Goal: Ask a question

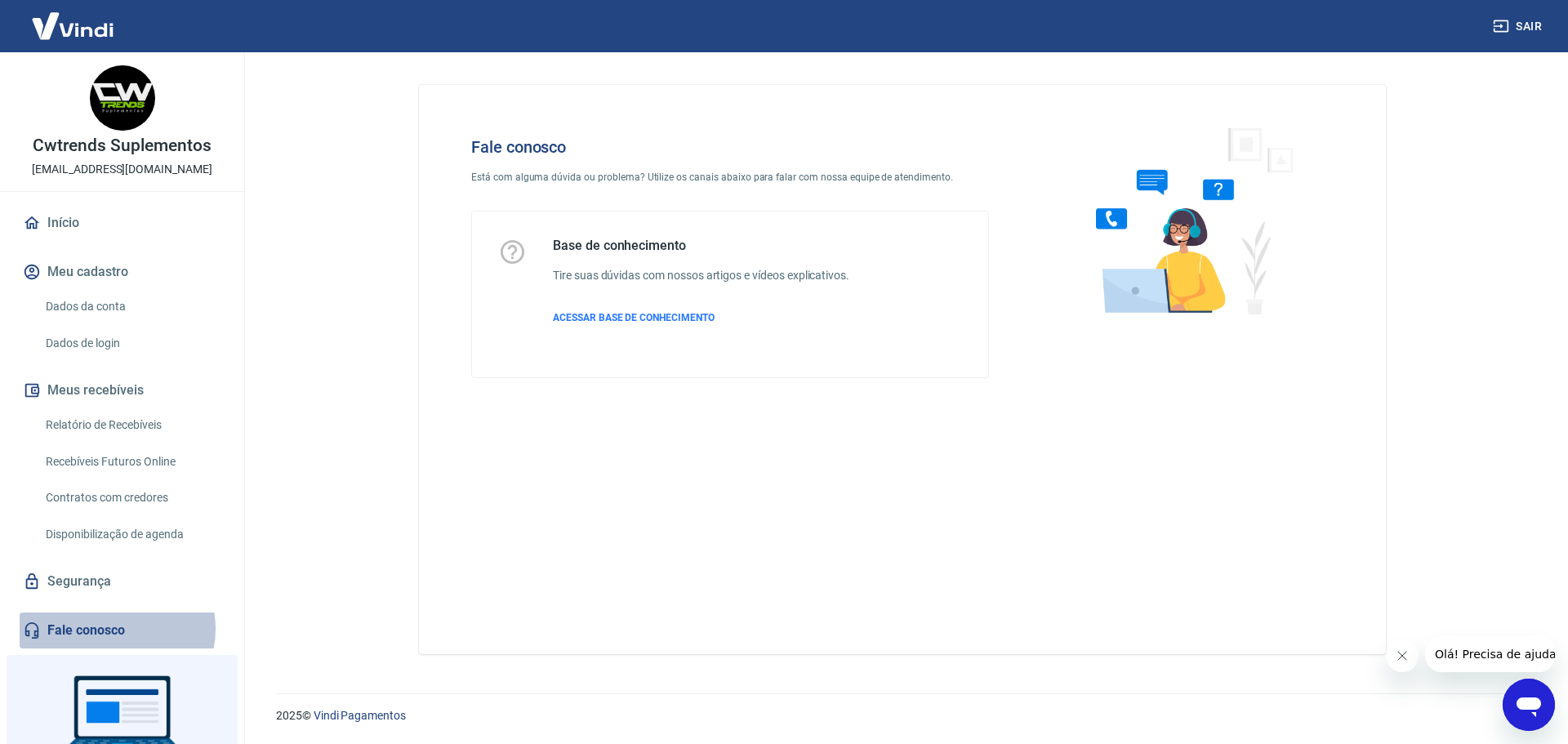
click at [117, 629] on link "Fale conosco" at bounding box center [121, 630] width 205 height 36
click at [1546, 699] on div "Abrir janela de mensagens" at bounding box center [1529, 705] width 49 height 49
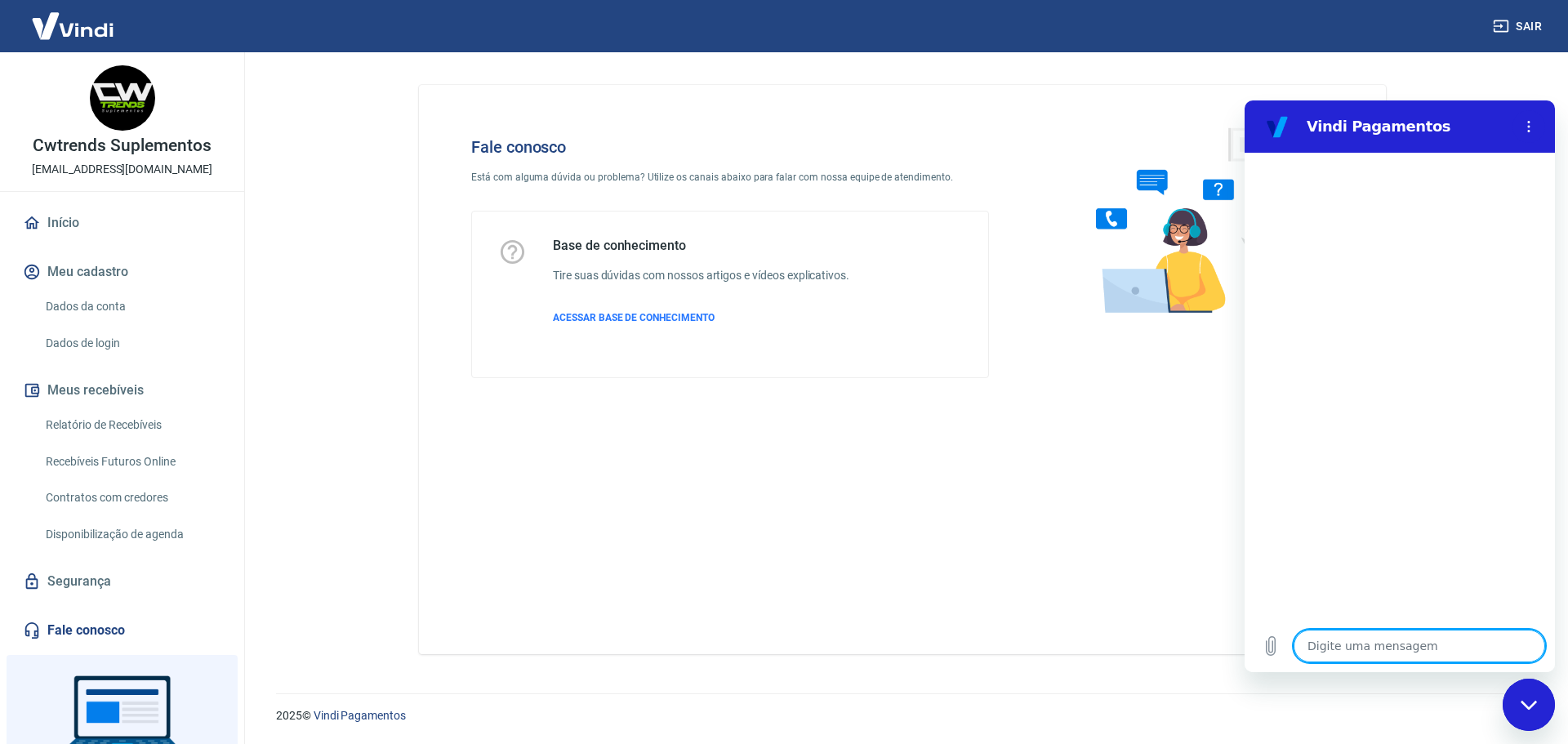
type textarea "x"
click at [1401, 652] on textarea at bounding box center [1419, 646] width 252 height 33
type textarea "p"
type textarea "x"
type textarea "pa"
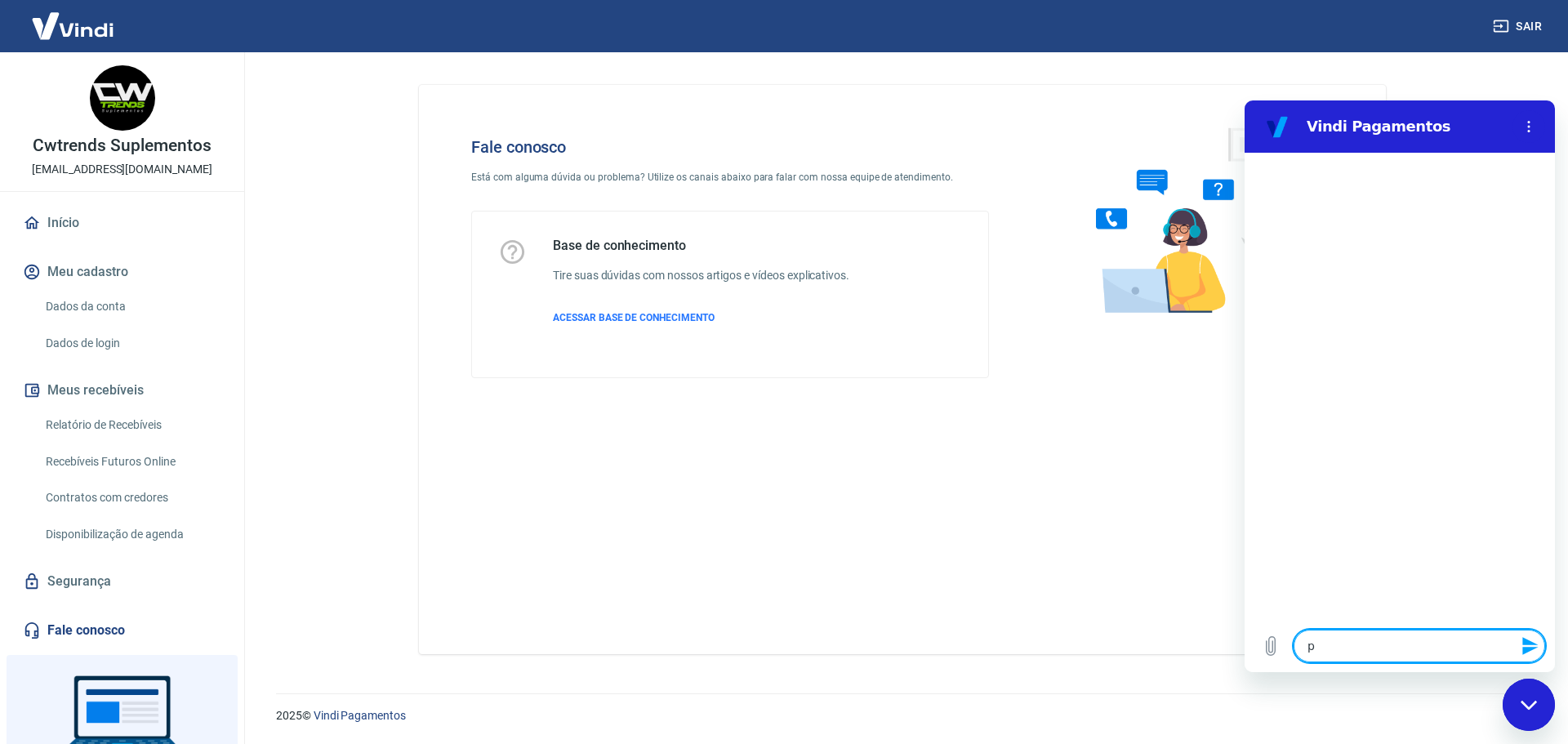
type textarea "x"
type textarea "pag"
type textarea "x"
type textarea "paga"
type textarea "x"
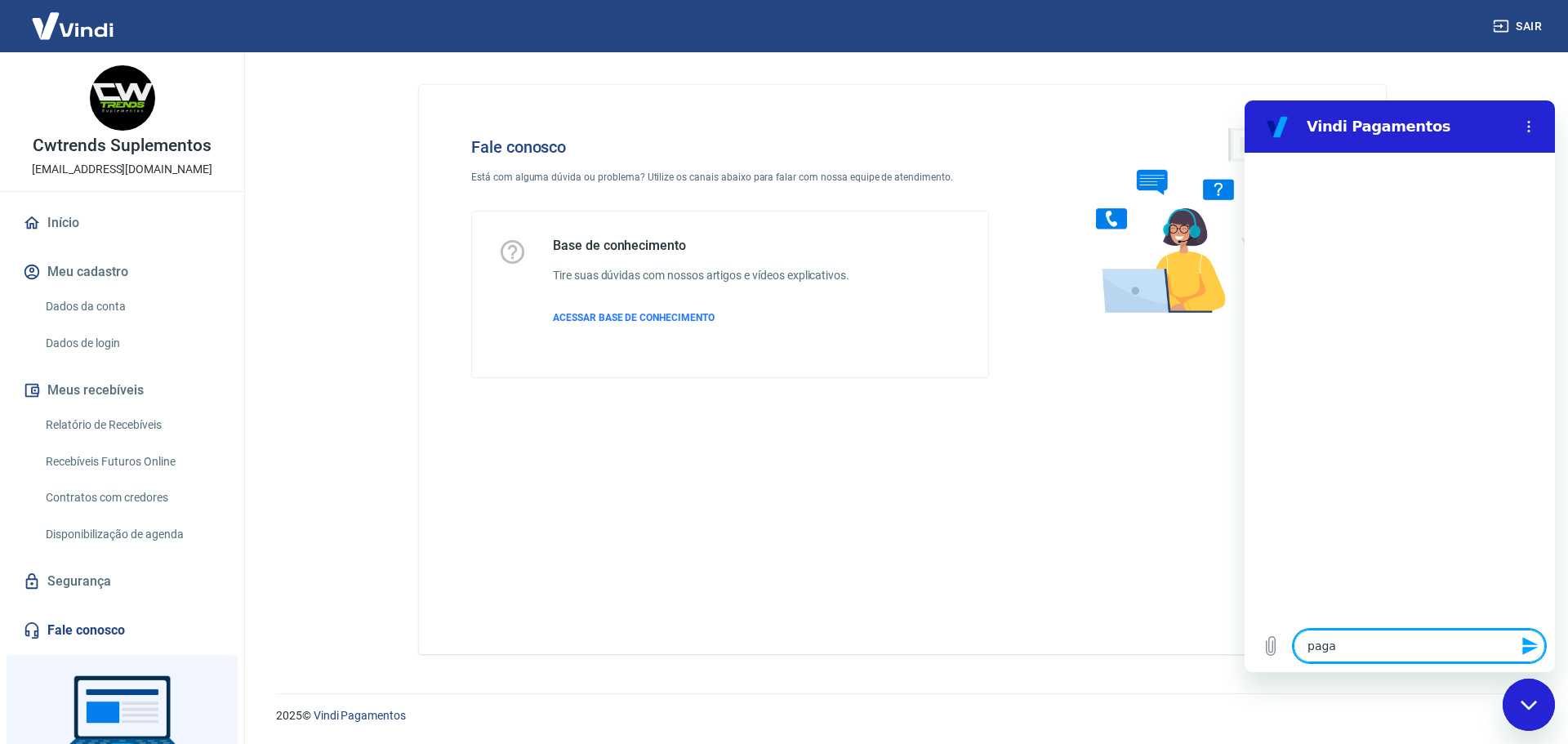
type textarea "pagam"
type textarea "x"
type textarea "pagame"
type textarea "x"
type textarea "pagamen"
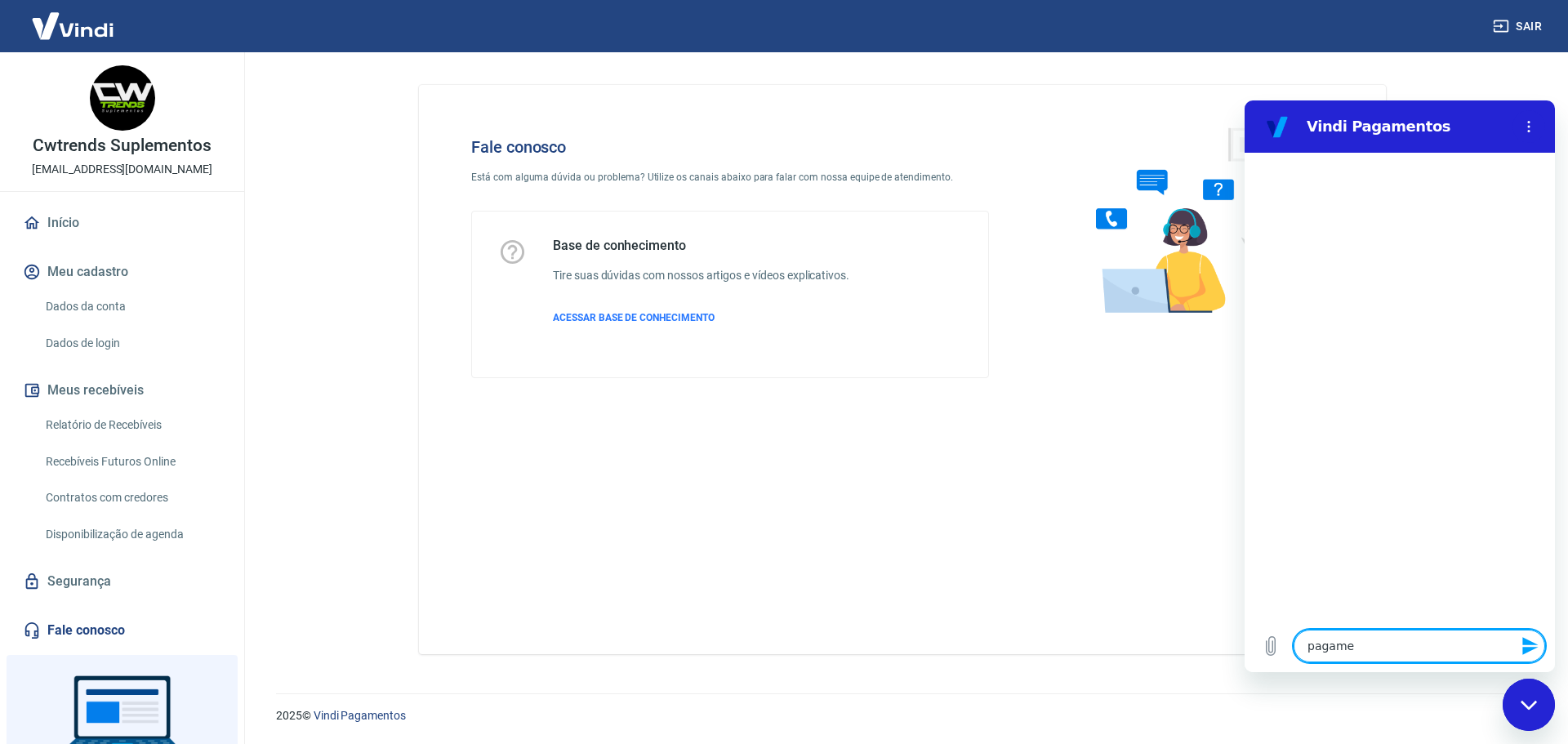
type textarea "x"
type textarea "pagament"
type textarea "x"
type textarea "pagamento"
type textarea "x"
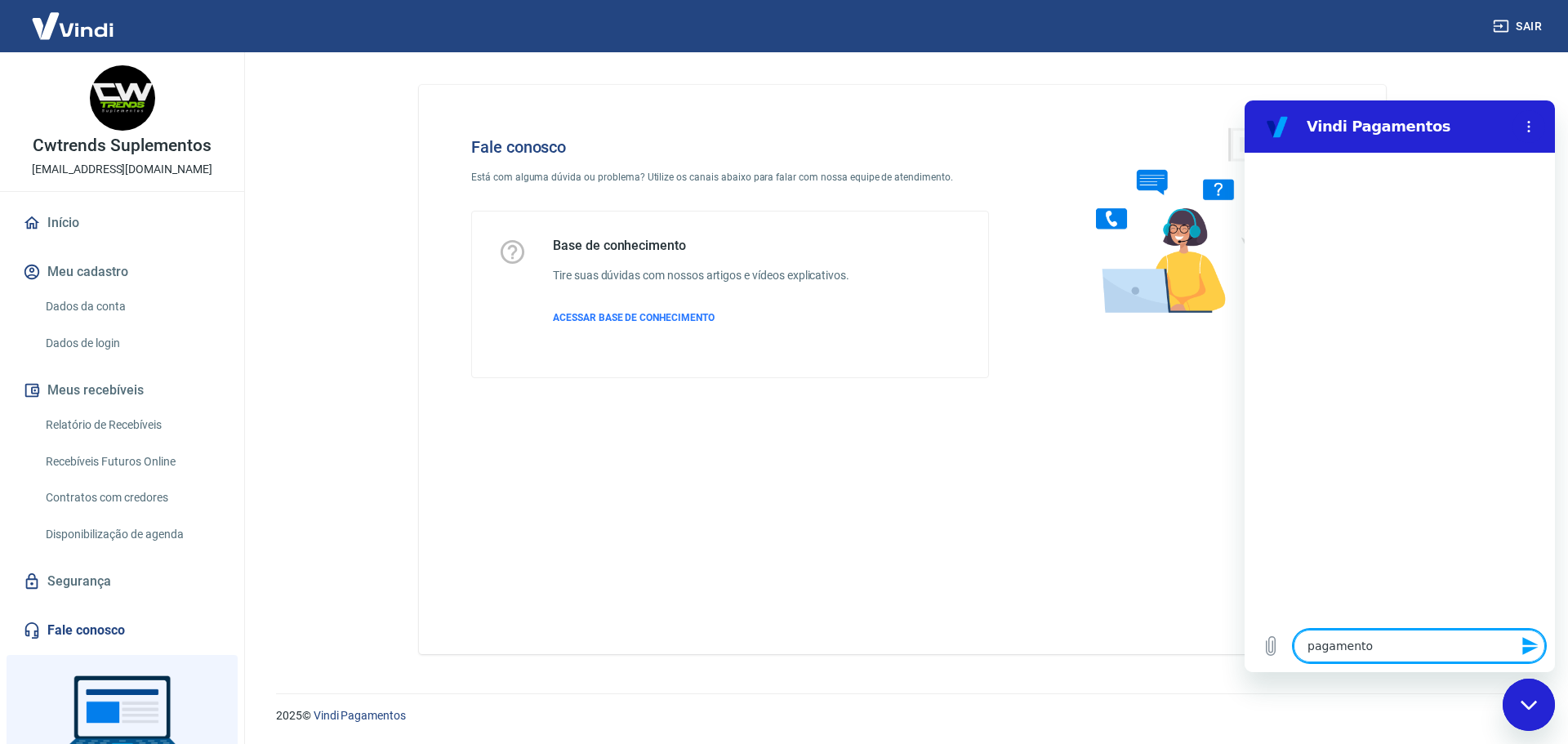
type textarea "pagamento"
type textarea "x"
type textarea "pagamento n"
type textarea "x"
type textarea "pagamento nã"
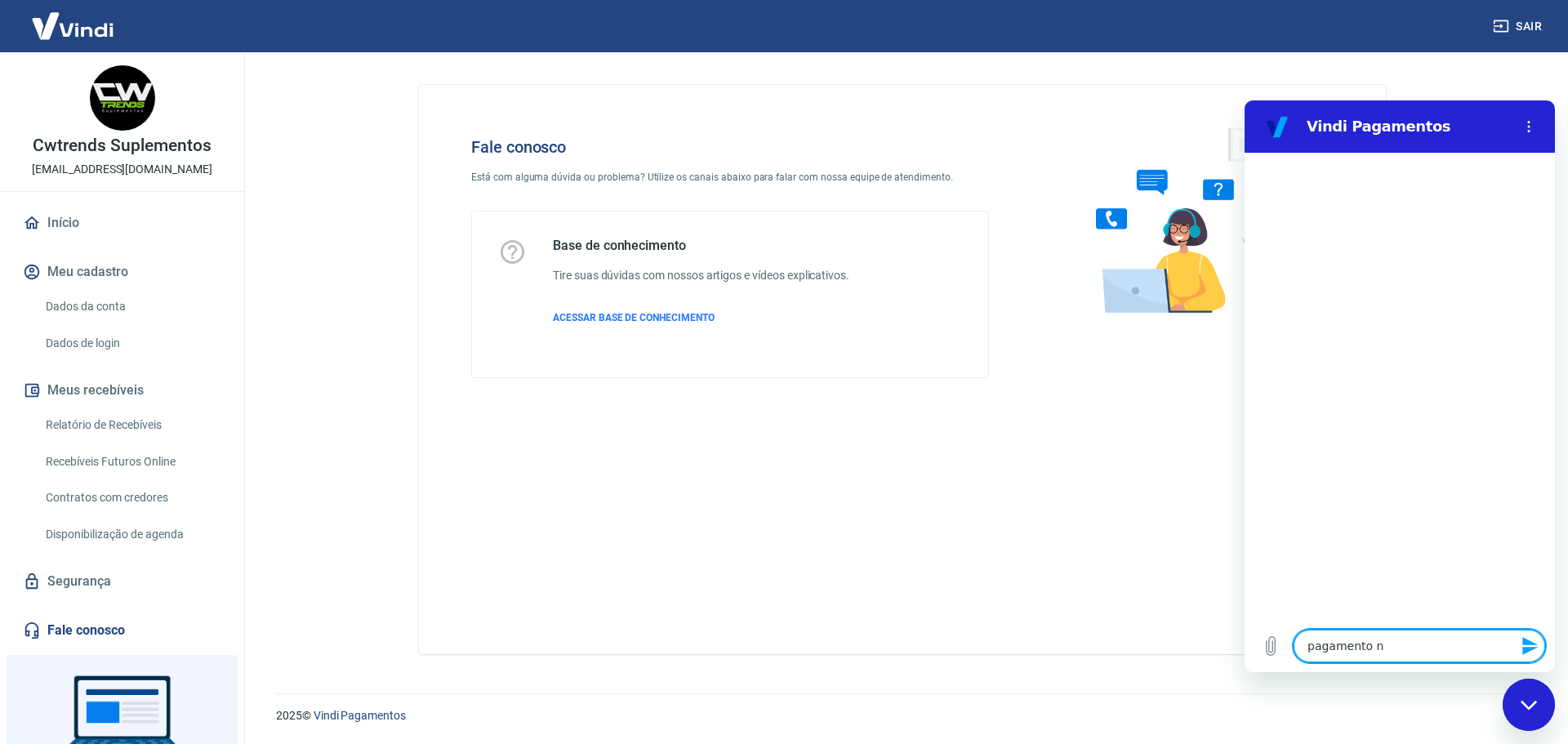
type textarea "x"
type textarea "pagamento não"
type textarea "x"
type textarea "pagamento não"
type textarea "x"
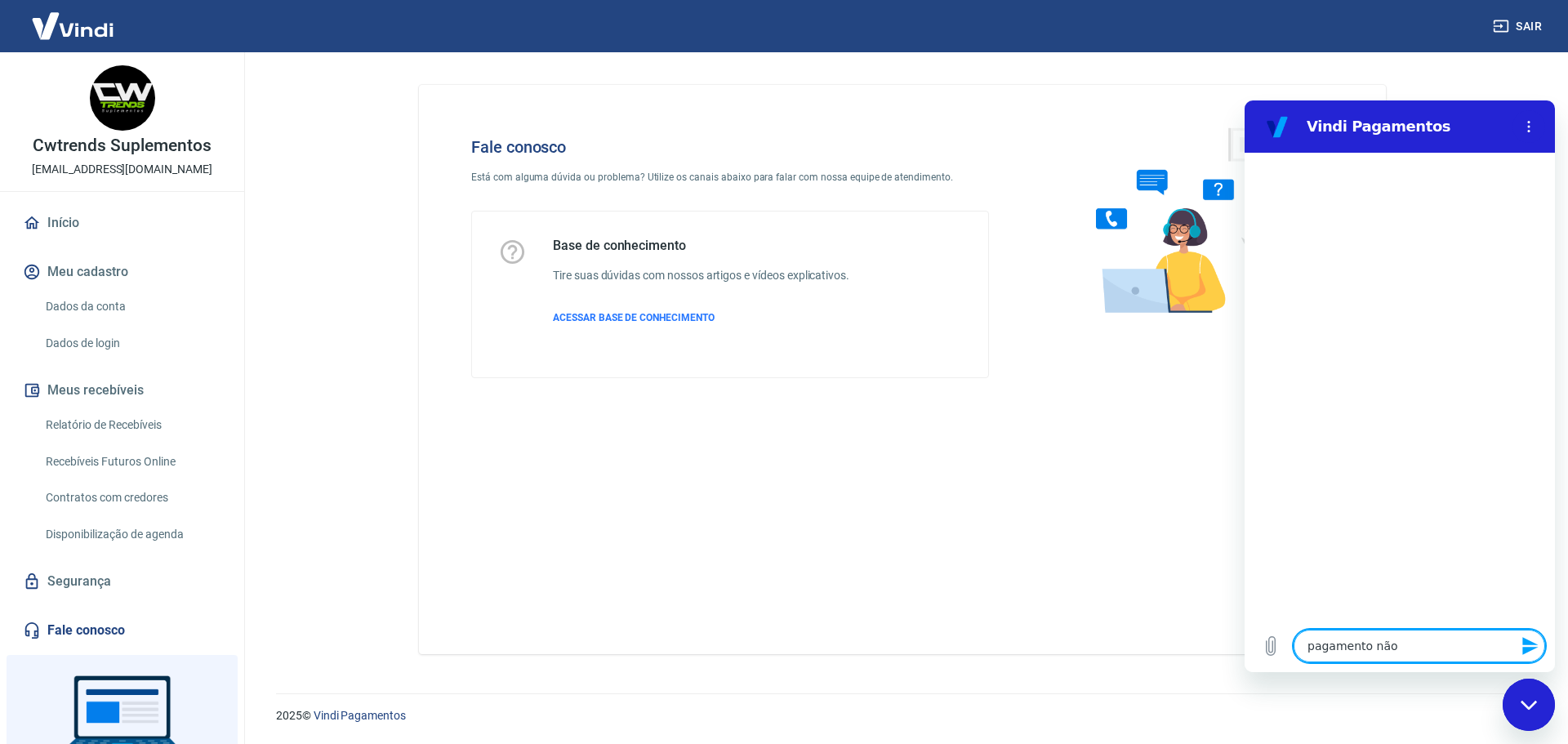
type textarea "pagamento não i"
type textarea "x"
type textarea "pagamento não id"
type textarea "x"
type textarea "pagamento não ide"
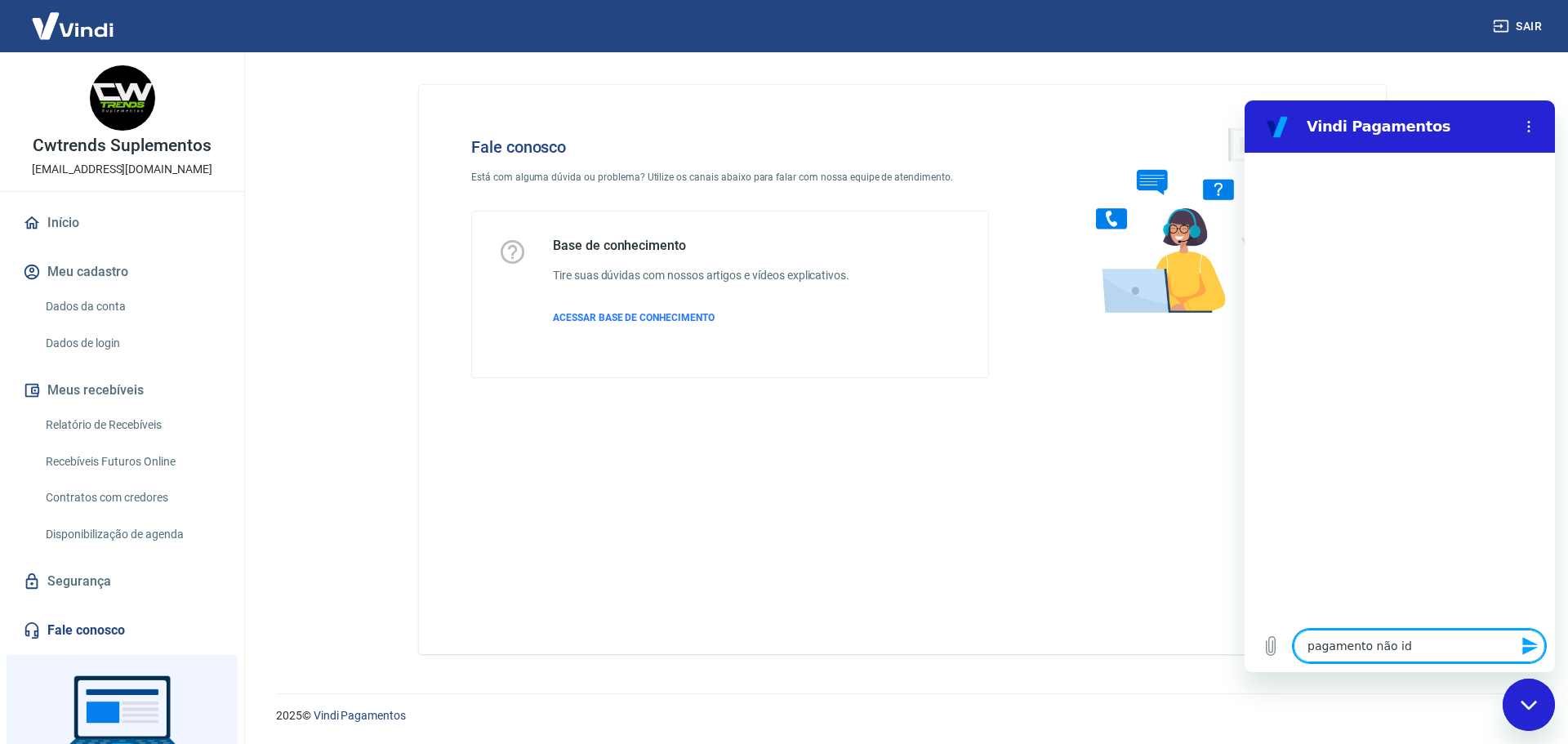
type textarea "x"
type textarea "pagamento não iden"
type textarea "x"
type textarea "pagamento não ident"
type textarea "x"
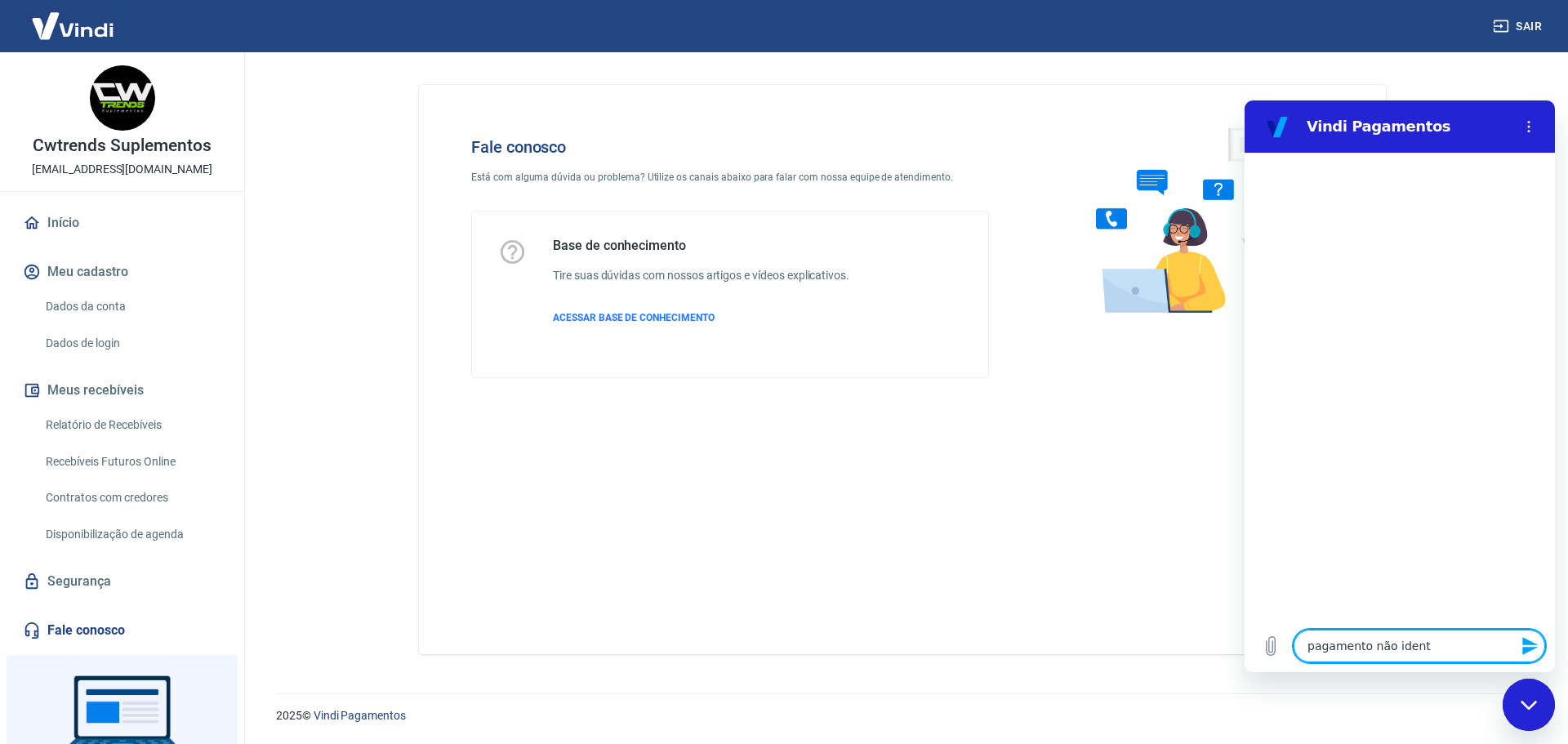
type textarea "pagamento não identi"
type textarea "x"
type textarea "pagamento não identif"
type textarea "x"
type textarea "pagamento não identifi"
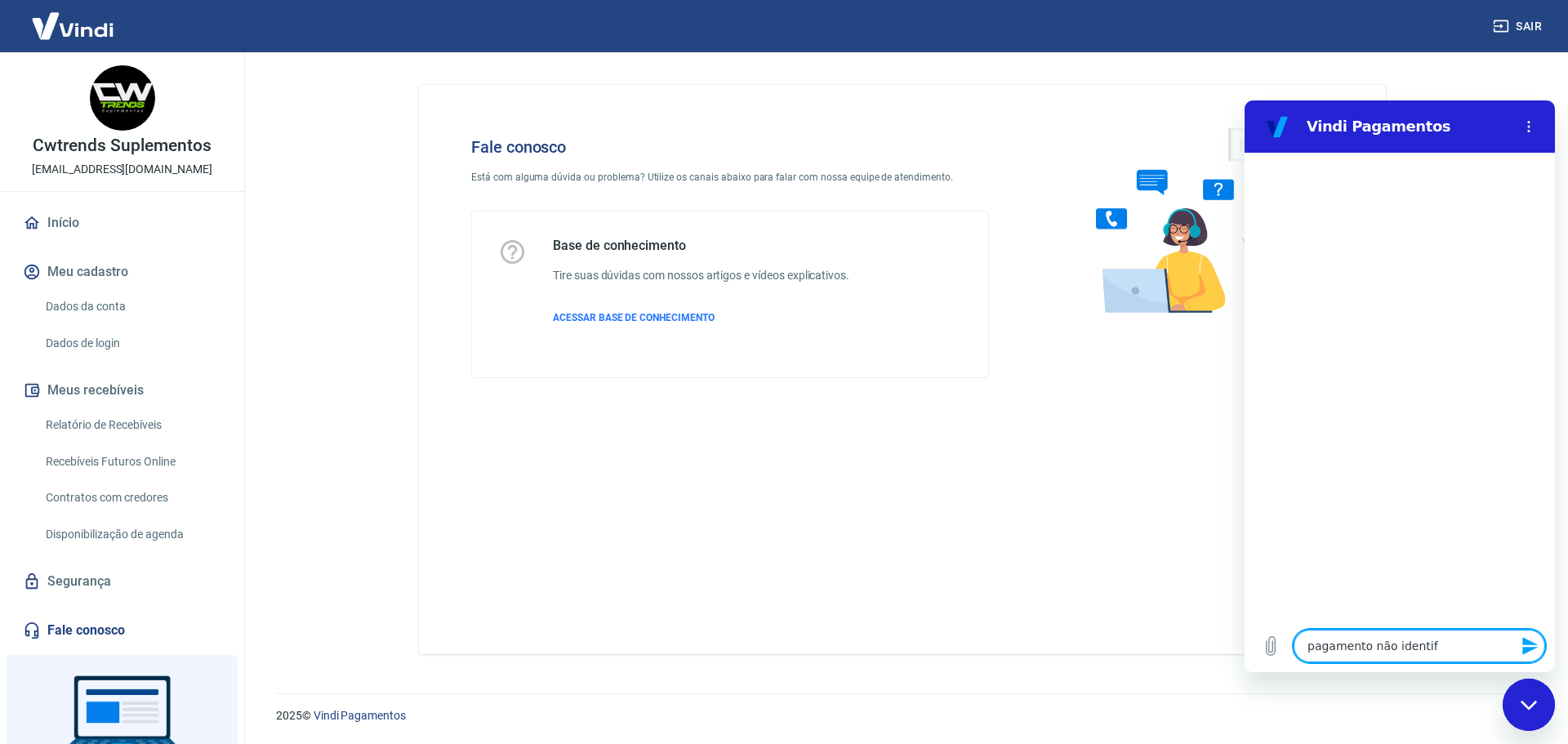
type textarea "x"
type textarea "pagamento não identific"
type textarea "x"
type textarea "pagamento não identifica"
type textarea "x"
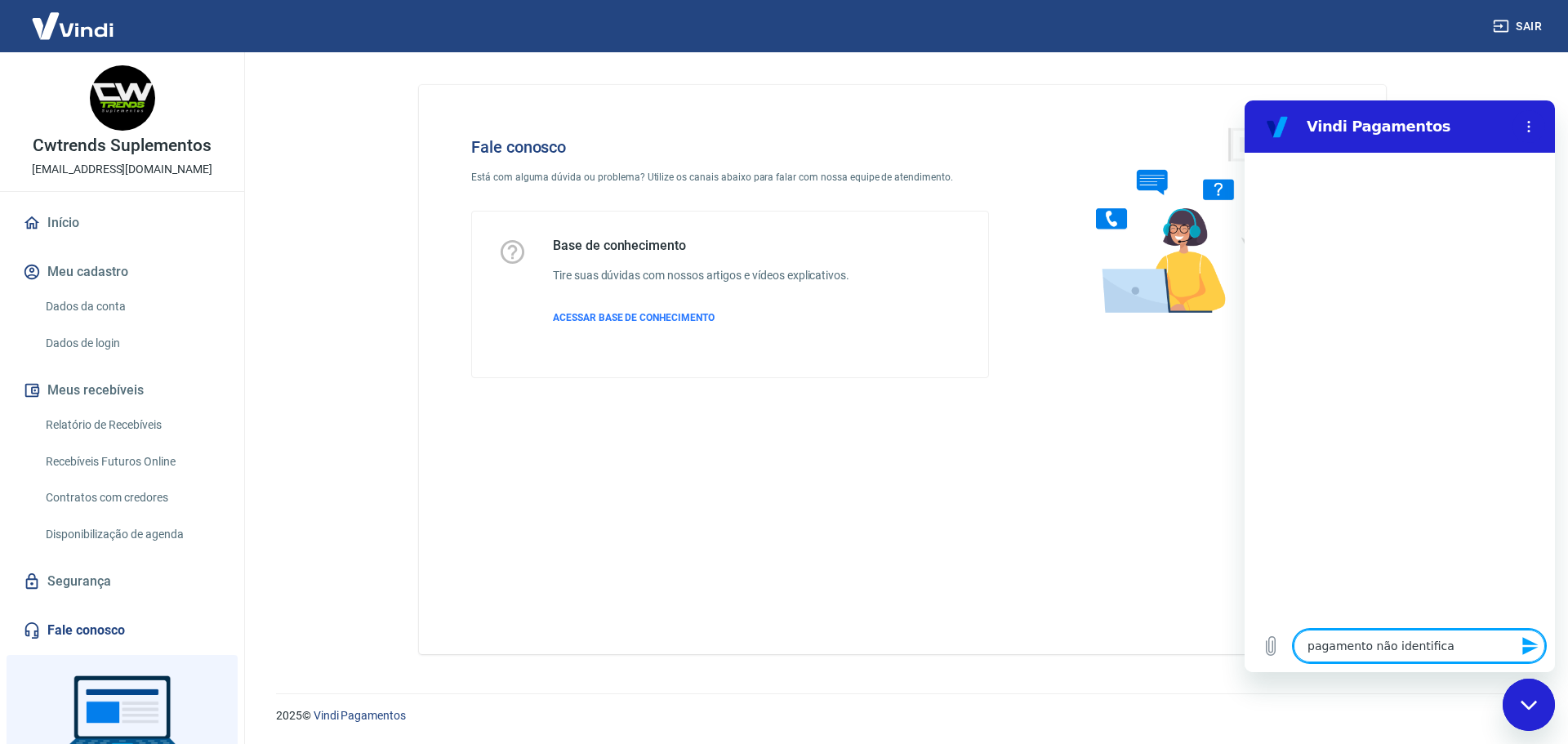
type textarea "pagamento não identificad"
type textarea "x"
type textarea "pagamento não identificado"
type textarea "x"
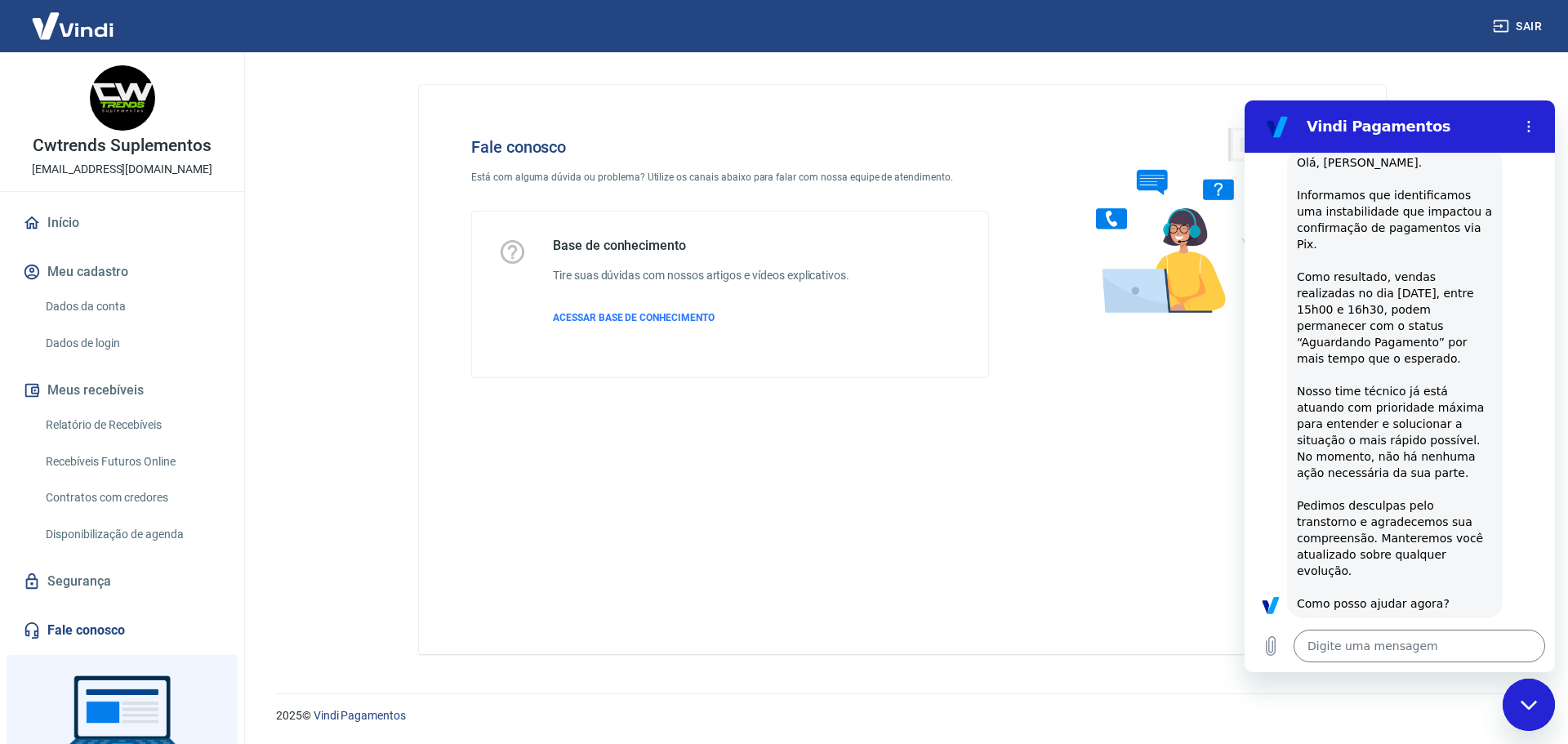
scroll to position [88, 0]
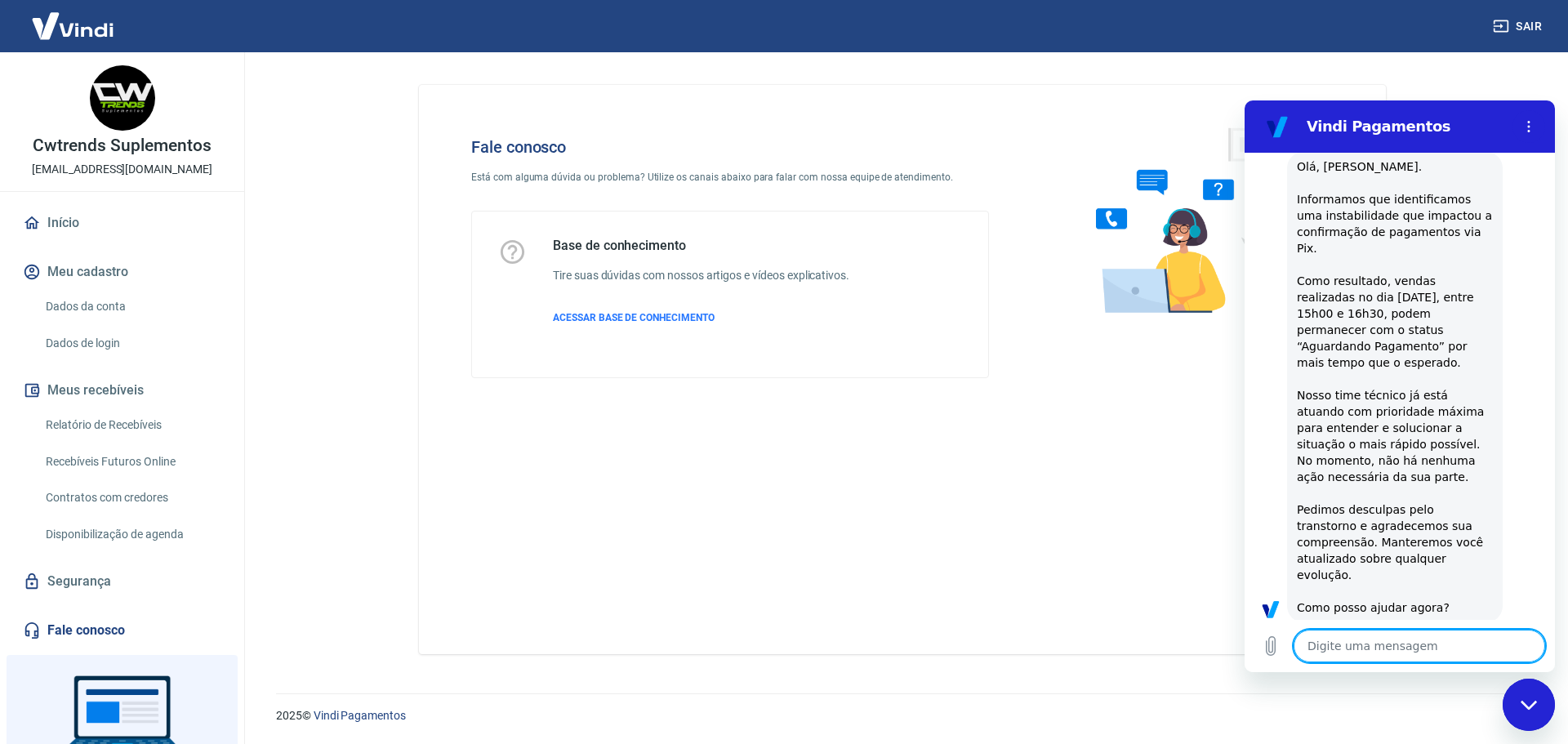
type textarea "x"
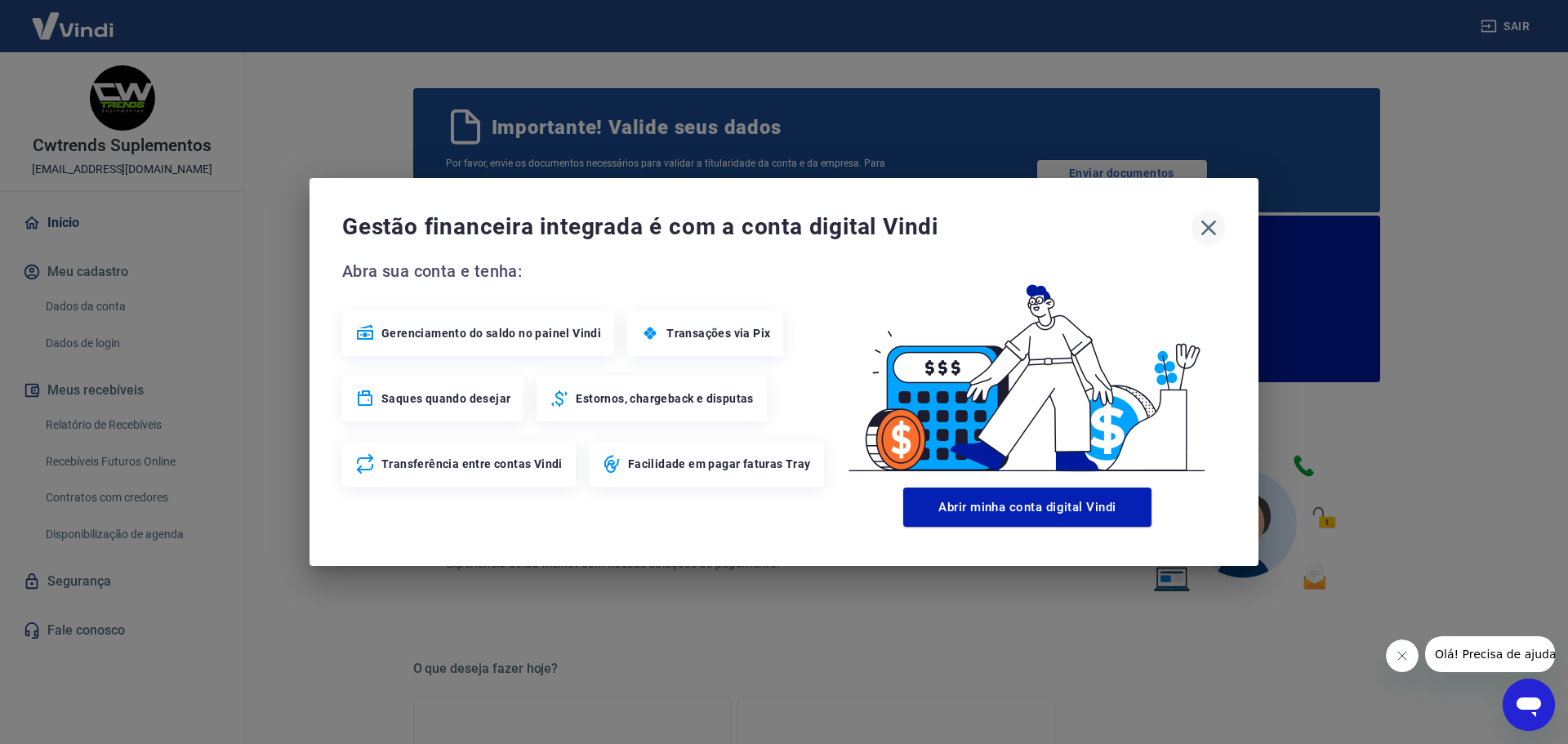
click at [1216, 231] on icon "button" at bounding box center [1208, 227] width 26 height 26
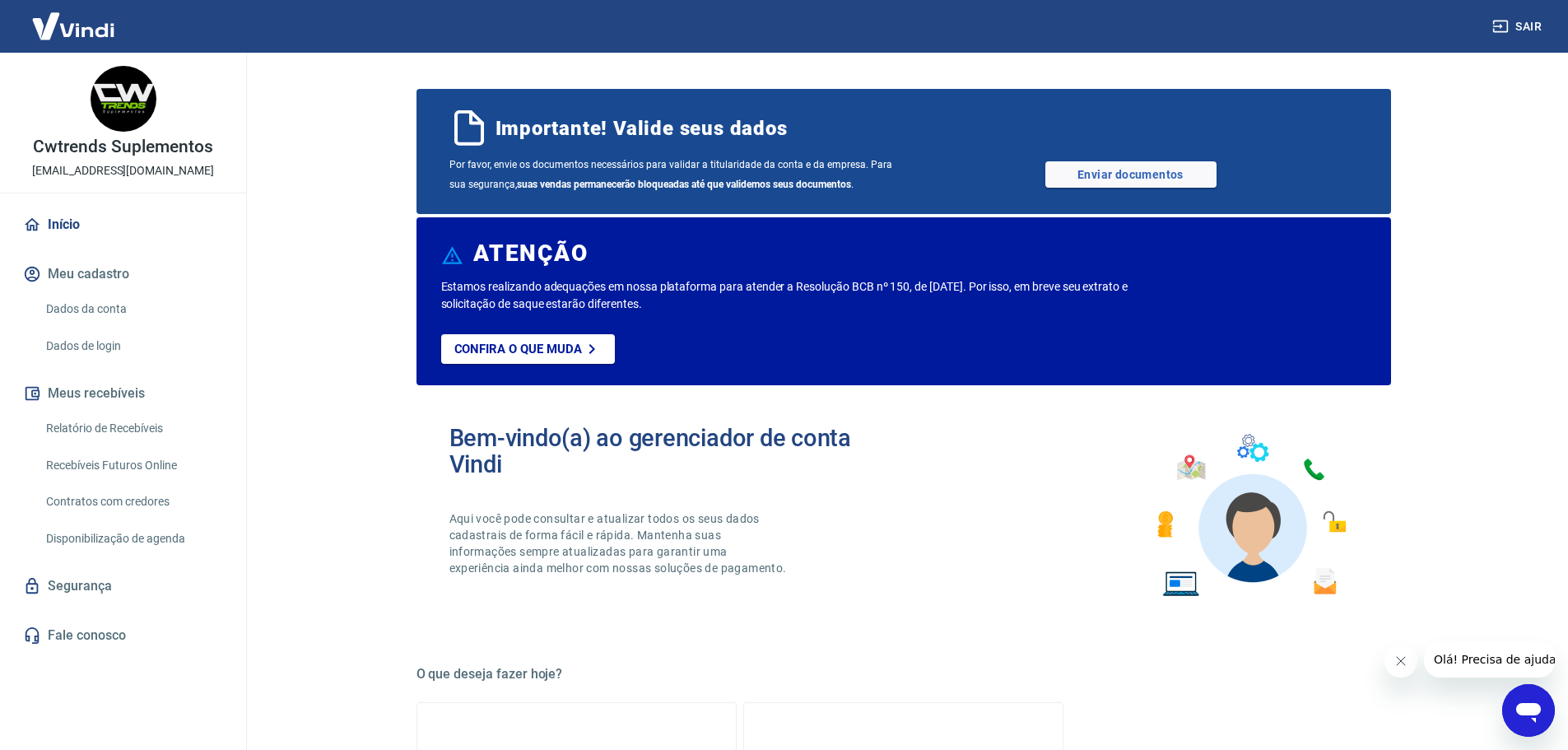
click at [114, 106] on img at bounding box center [123, 99] width 66 height 66
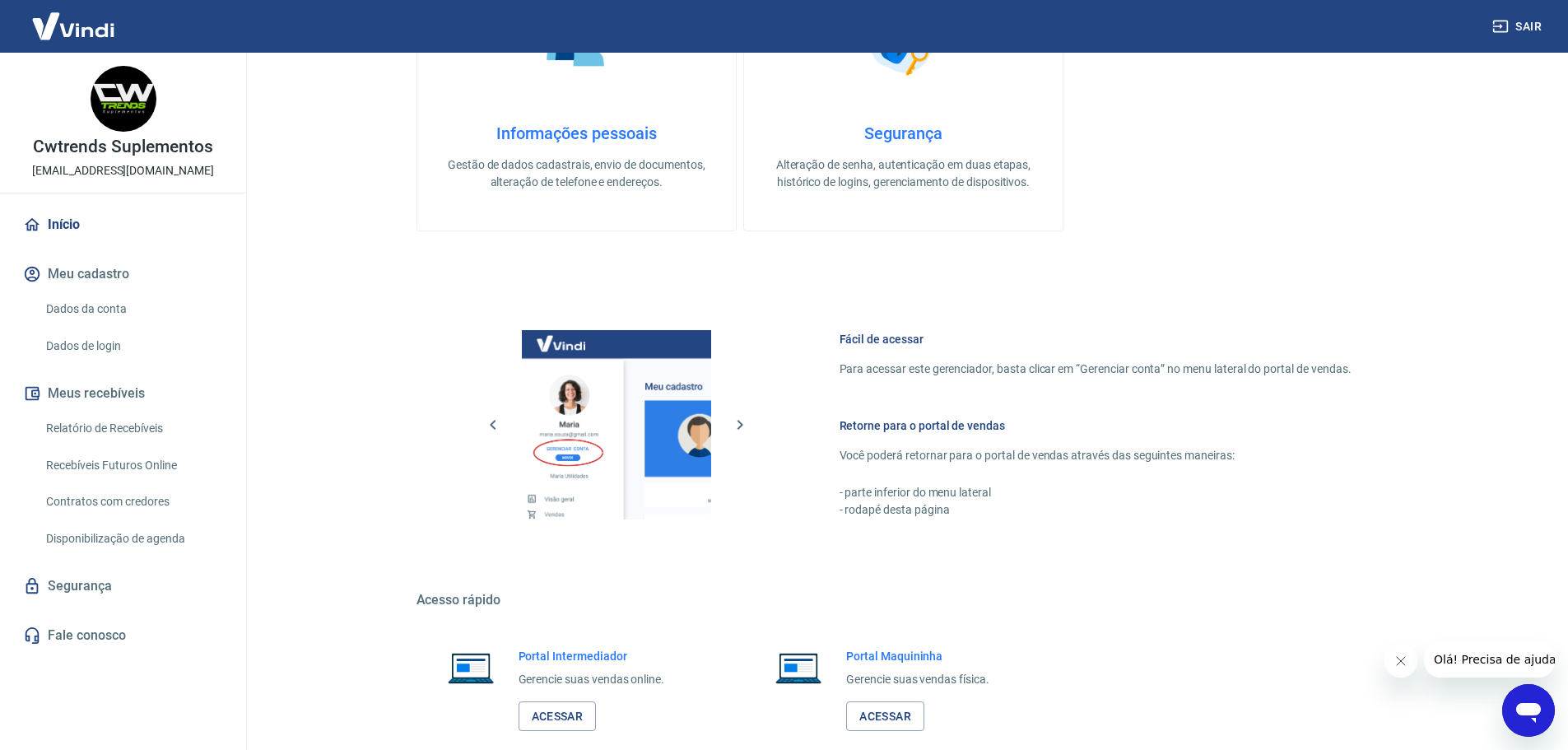
scroll to position [833, 0]
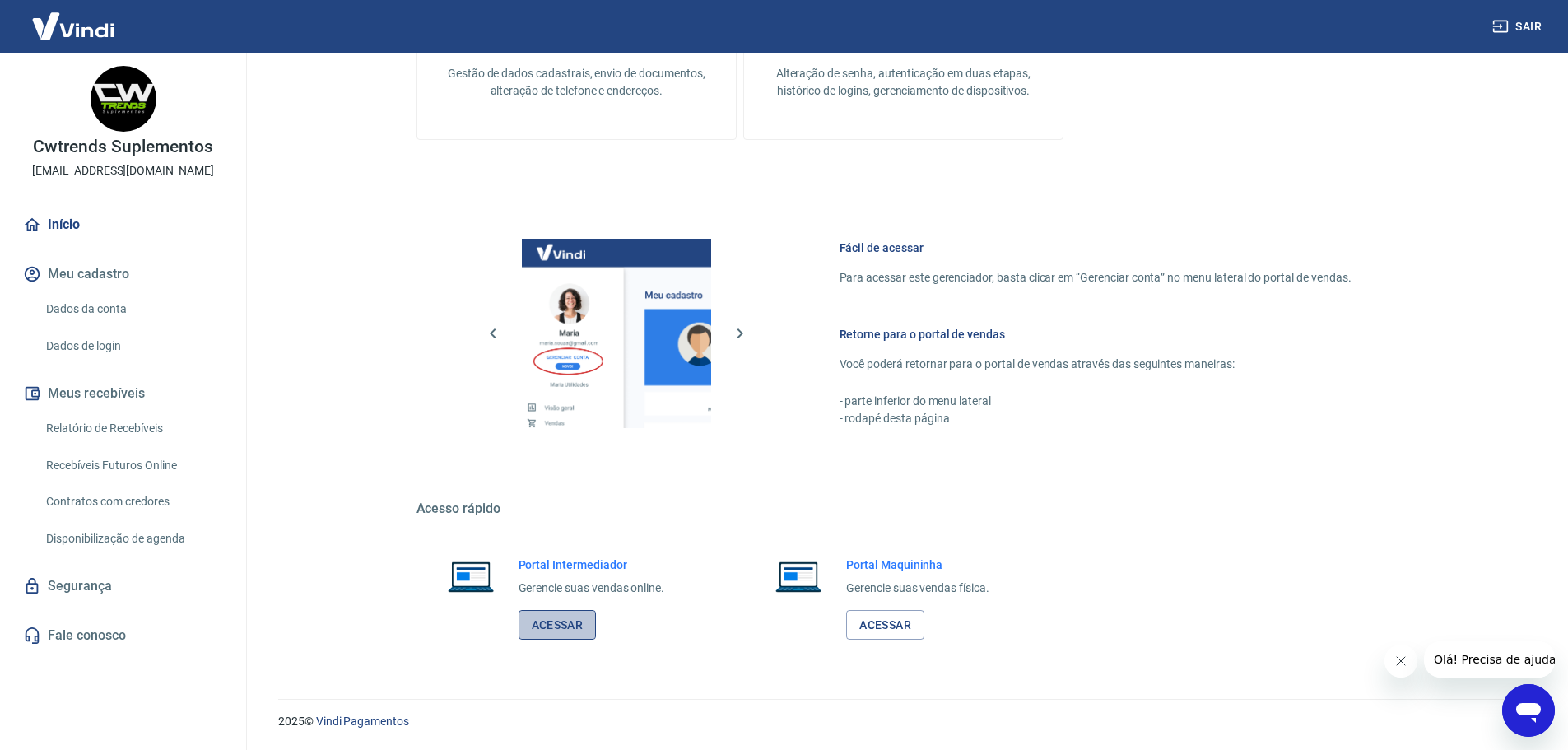
click at [575, 633] on link "Acessar" at bounding box center [557, 625] width 78 height 30
